Goal: Task Accomplishment & Management: Use online tool/utility

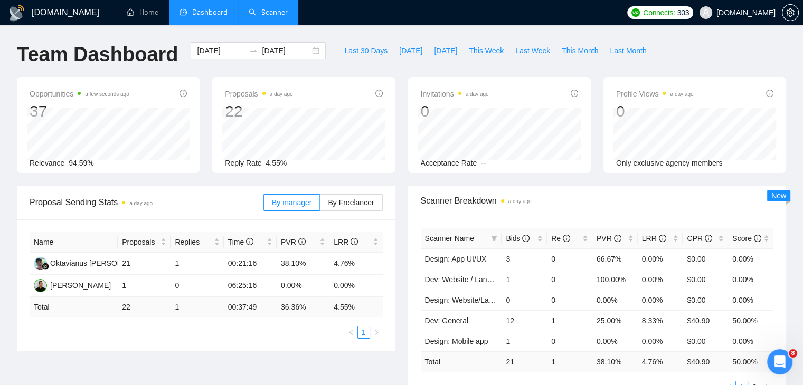
click at [285, 11] on link "Scanner" at bounding box center [268, 12] width 39 height 9
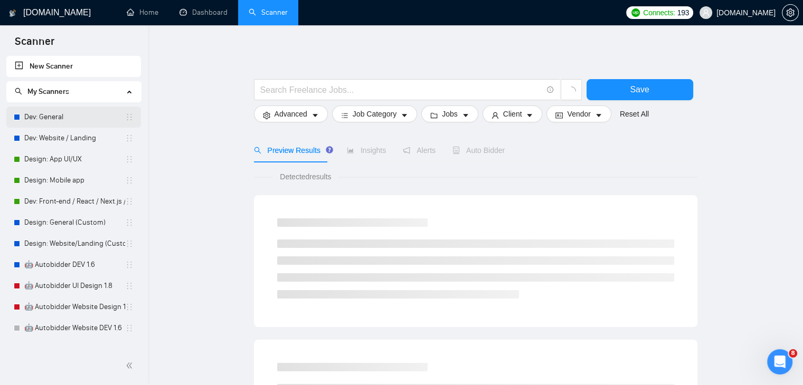
click at [79, 115] on link "Dev: General" at bounding box center [74, 117] width 101 height 21
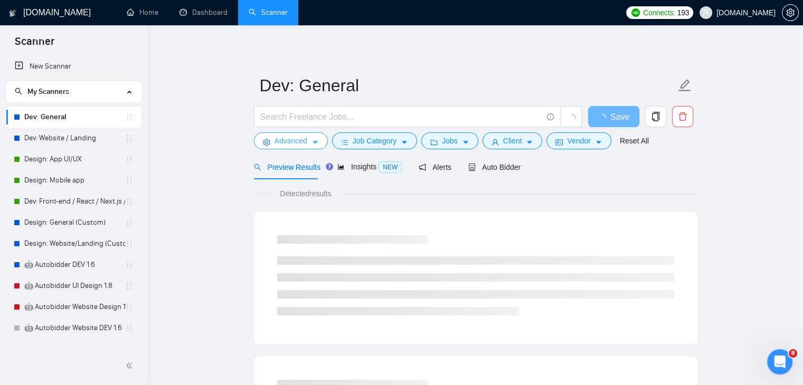
click at [311, 141] on icon "caret-down" at bounding box center [314, 142] width 7 height 7
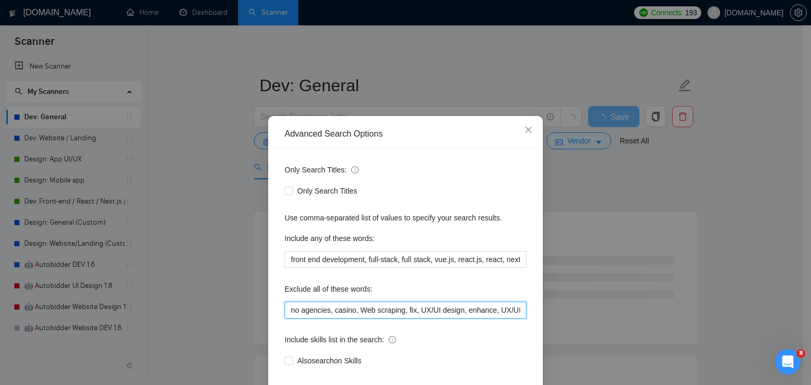
click at [376, 309] on input "no agencies, casino, Web scraping, fix, UX/UI design, enhance, UX/UI designer, …" at bounding box center [405, 310] width 242 height 17
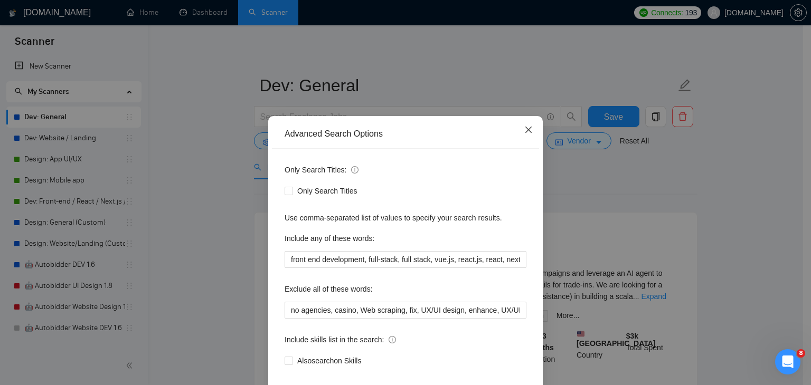
click at [524, 128] on icon "close" at bounding box center [528, 130] width 8 height 8
